Goal: Find specific page/section: Find specific page/section

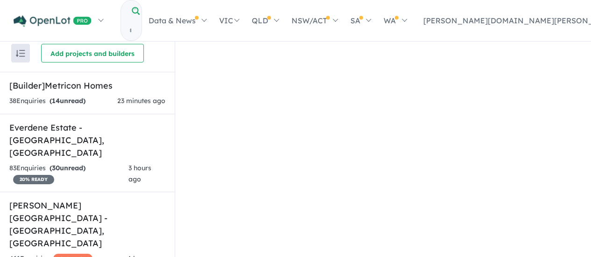
scroll to position [1, 0]
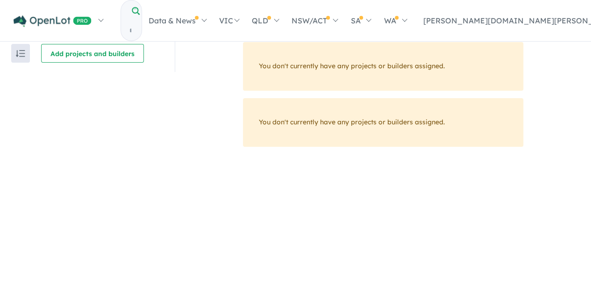
click at [140, 21] on input "Try estate name, suburb, builder or developer" at bounding box center [130, 31] width 19 height 20
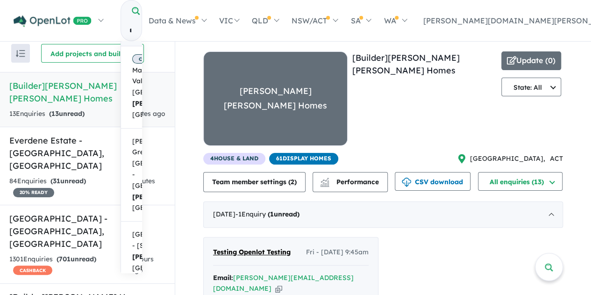
scroll to position [187, 0]
type input "****"
